Goal: Transaction & Acquisition: Purchase product/service

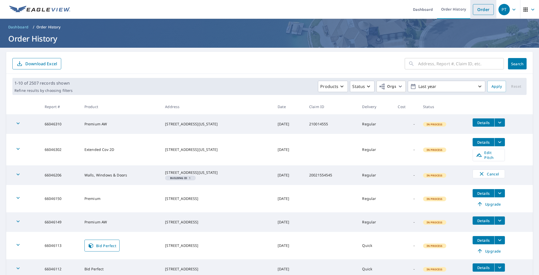
click at [482, 8] on link "Order" at bounding box center [483, 9] width 21 height 11
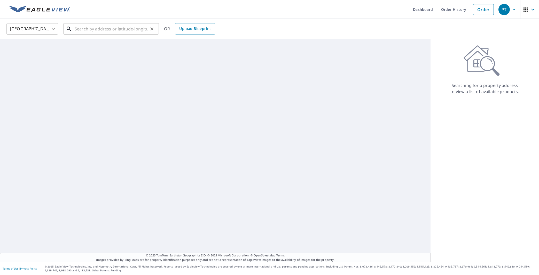
click at [103, 30] on input "text" at bounding box center [112, 29] width 74 height 14
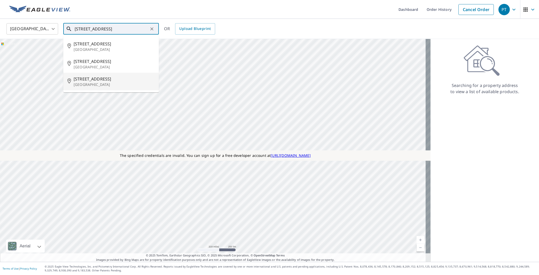
click at [101, 81] on span "[STREET_ADDRESS]" at bounding box center [114, 79] width 81 height 6
type input "[STREET_ADDRESS]"
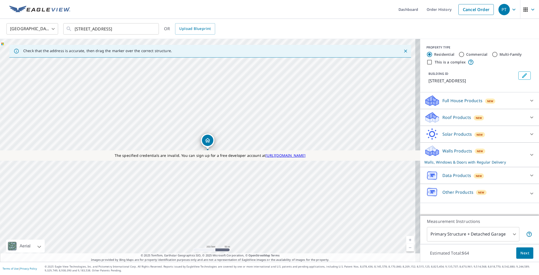
click at [462, 100] on p "Full House Products" at bounding box center [462, 101] width 40 height 6
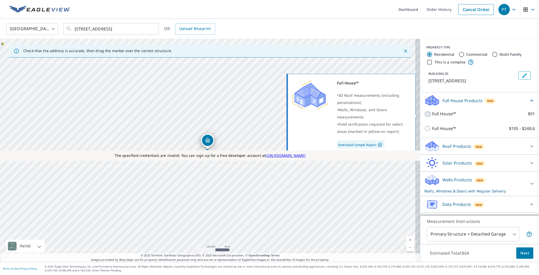
click at [424, 114] on input "Full House™ $91" at bounding box center [428, 114] width 8 height 6
checkbox input "true"
checkbox input "false"
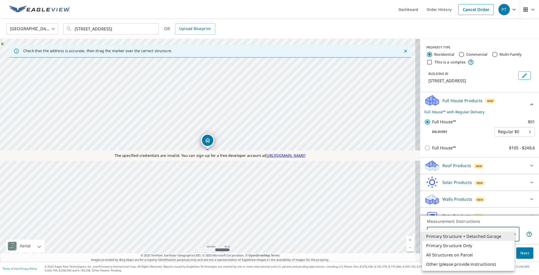
click at [461, 234] on body "PT PT Dashboard Order History Cancel Order PT [GEOGRAPHIC_DATA] [GEOGRAPHIC_DAT…" at bounding box center [269, 137] width 539 height 275
click at [461, 245] on li "Primary Structure Only" at bounding box center [468, 245] width 92 height 9
type input "2"
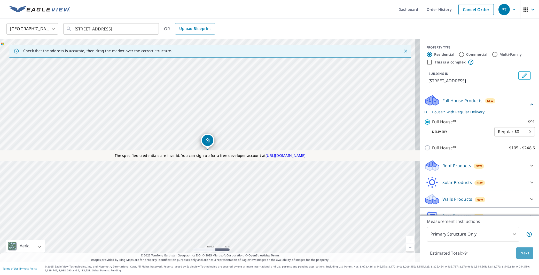
click at [521, 254] on span "Next" at bounding box center [524, 253] width 9 height 6
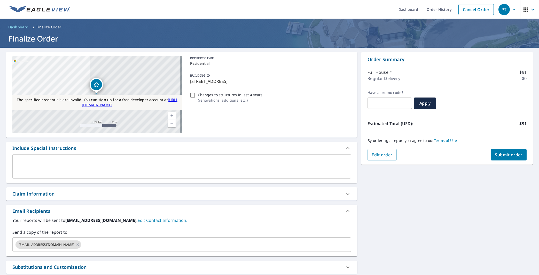
click at [120, 175] on div "x ​" at bounding box center [181, 166] width 339 height 24
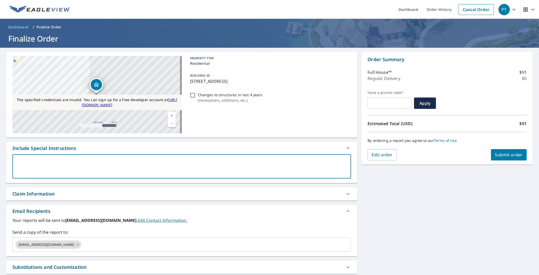
type textarea "T"
type textarea "x"
checkbox input "true"
type textarea "Te"
type textarea "x"
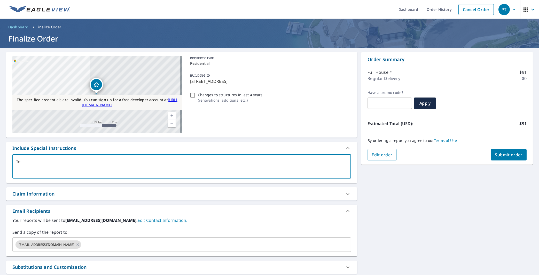
checkbox input "true"
type textarea "Tes"
type textarea "x"
checkbox input "true"
type textarea "Test"
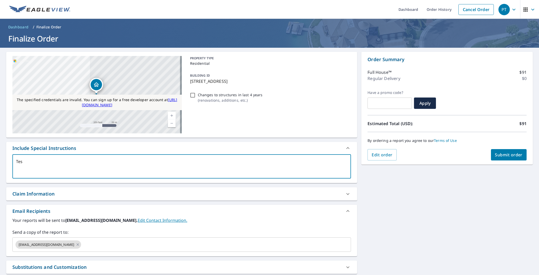
type textarea "x"
checkbox input "true"
type textarea "Testi"
type textarea "x"
checkbox input "true"
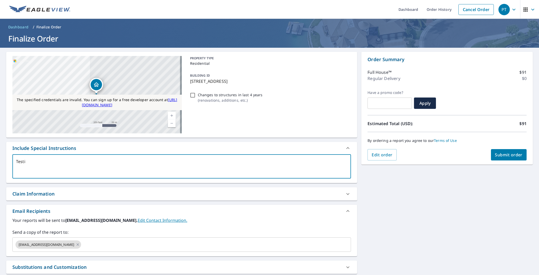
type textarea "Testin"
type textarea "x"
checkbox input "true"
type textarea "Testing"
type textarea "x"
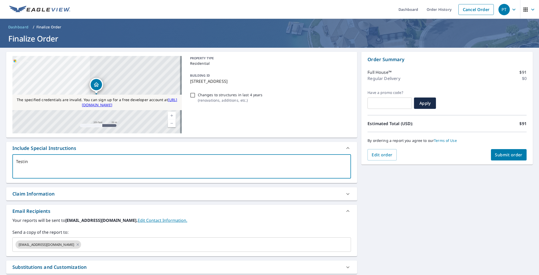
checkbox input "true"
type textarea "Testing0"
type textarea "x"
checkbox input "true"
type textarea "Testing01"
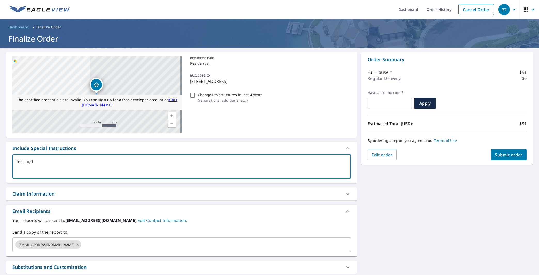
type textarea "x"
checkbox input "true"
type textarea "Testing012"
type textarea "x"
checkbox input "true"
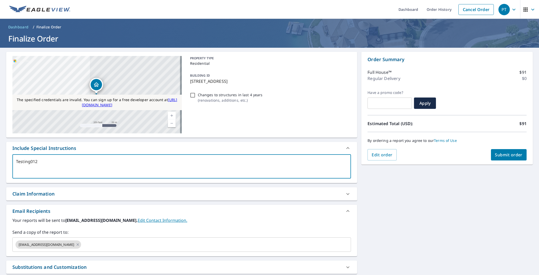
type textarea "Testing0122"
type textarea "x"
checkbox input "true"
type textarea "Testing01224"
type textarea "x"
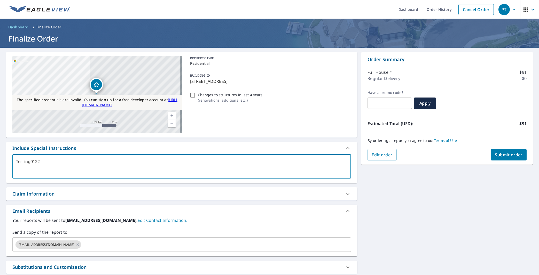
checkbox input "true"
type textarea "Testing01224"
click at [116, 198] on div "Claim Information" at bounding box center [181, 193] width 351 height 13
type textarea "x"
checkbox input "true"
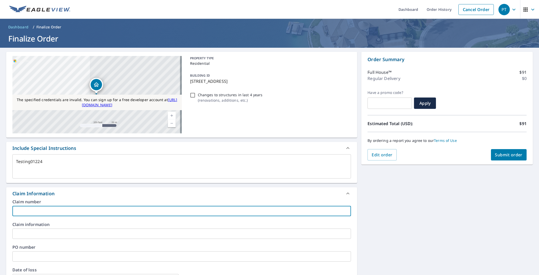
click at [99, 211] on input "text" at bounding box center [181, 211] width 339 height 10
type textarea "x"
type input "2"
checkbox input "true"
type textarea "x"
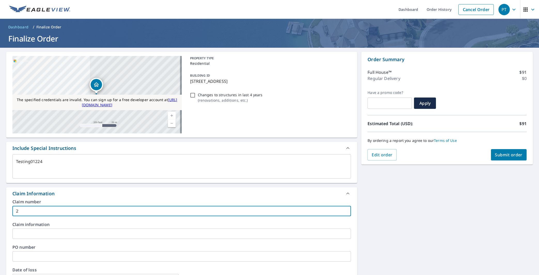
type input "23"
checkbox input "true"
type textarea "x"
type input "234"
checkbox input "true"
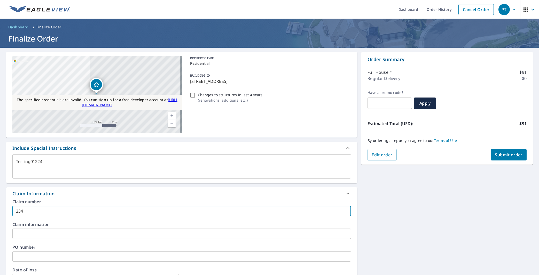
type textarea "x"
type input "2345"
checkbox input "true"
type textarea "x"
type input "23451"
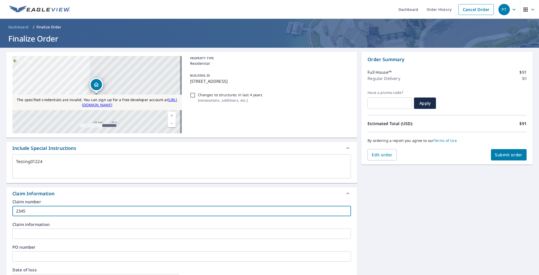
checkbox input "true"
type textarea "x"
type input "234512"
checkbox input "true"
type textarea "x"
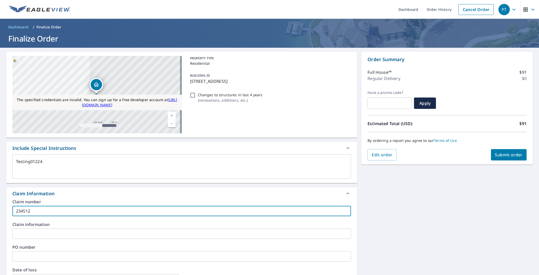
type input "2345122"
checkbox input "true"
type textarea "x"
type input "23451221"
checkbox input "true"
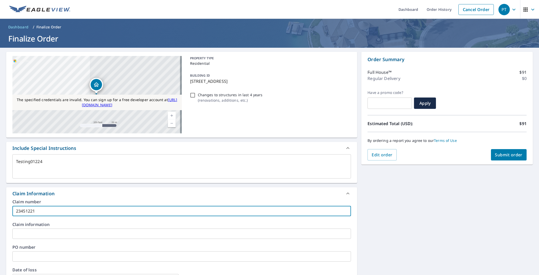
type textarea "x"
type input "234512212"
checkbox input "true"
type input "234512212"
click at [507, 156] on span "Submit order" at bounding box center [509, 155] width 28 height 6
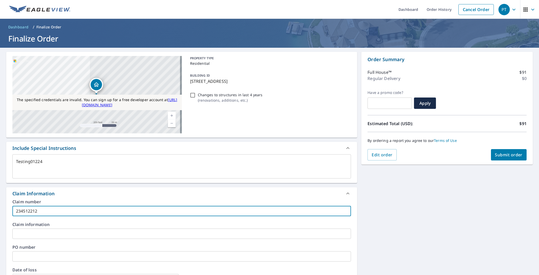
type textarea "x"
checkbox input "true"
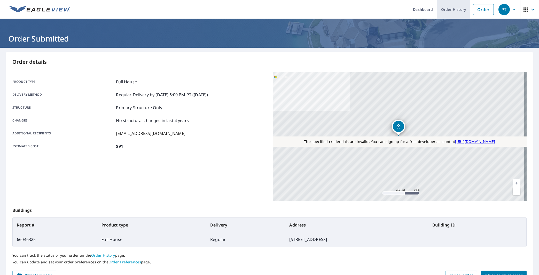
click at [455, 12] on link "Order History" at bounding box center [453, 9] width 33 height 19
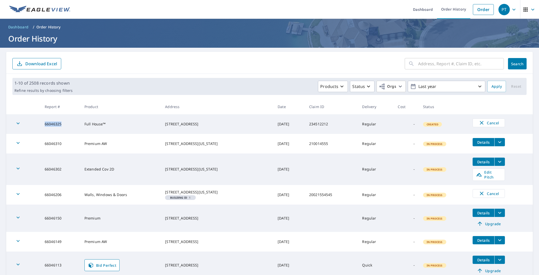
drag, startPoint x: 60, startPoint y: 126, endPoint x: 44, endPoint y: 125, distance: 15.5
click at [44, 125] on td "66046325" at bounding box center [61, 124] width 40 height 20
copy td "66046325"
click at [508, 13] on span "PT" at bounding box center [508, 9] width 20 height 12
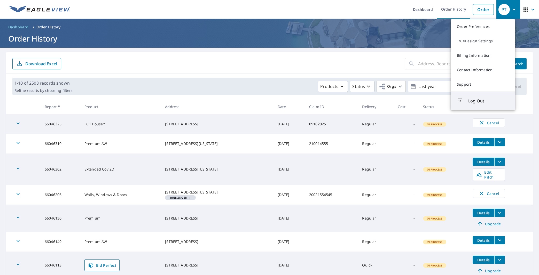
click at [481, 99] on span "Log Out" at bounding box center [488, 101] width 41 height 6
